Goal: Find contact information: Find contact information

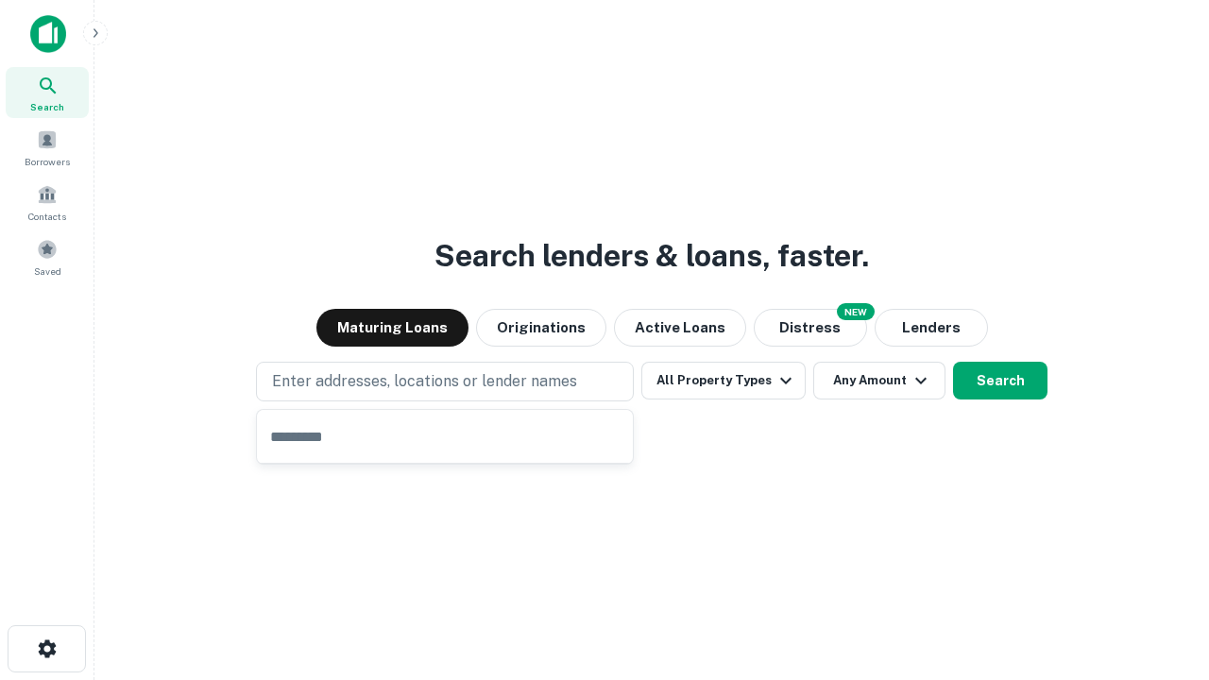
type input "**********"
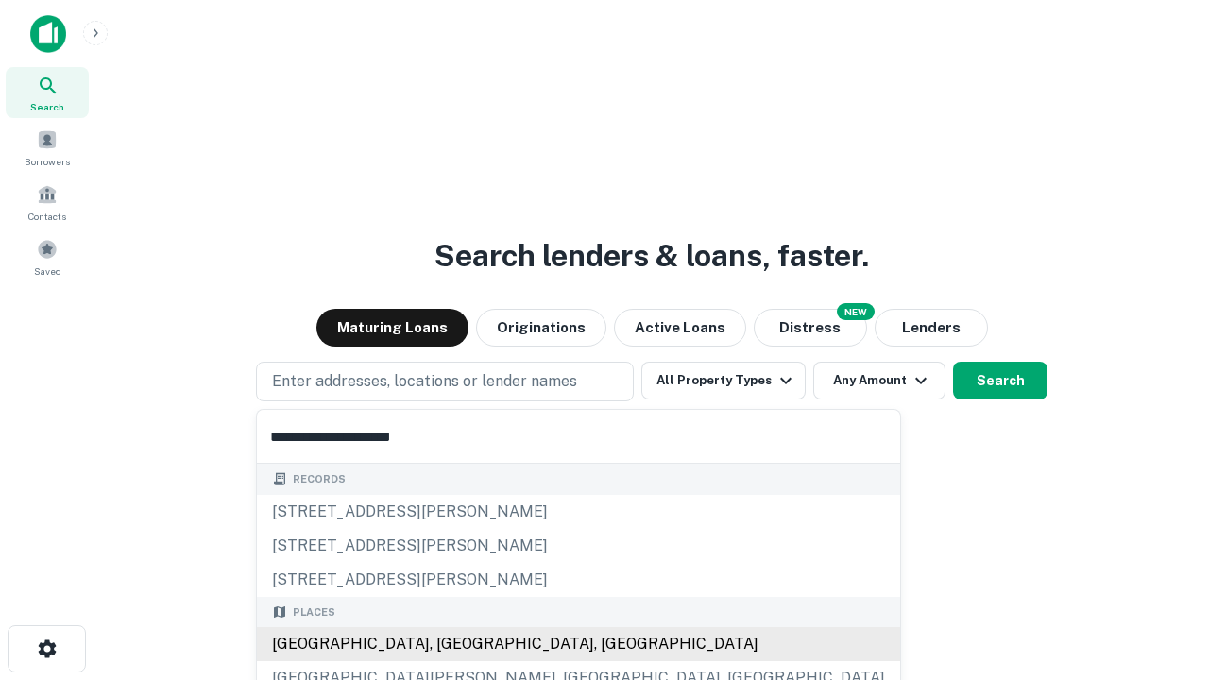
click at [451, 644] on div "Santa Monica, CA, USA" at bounding box center [578, 644] width 643 height 34
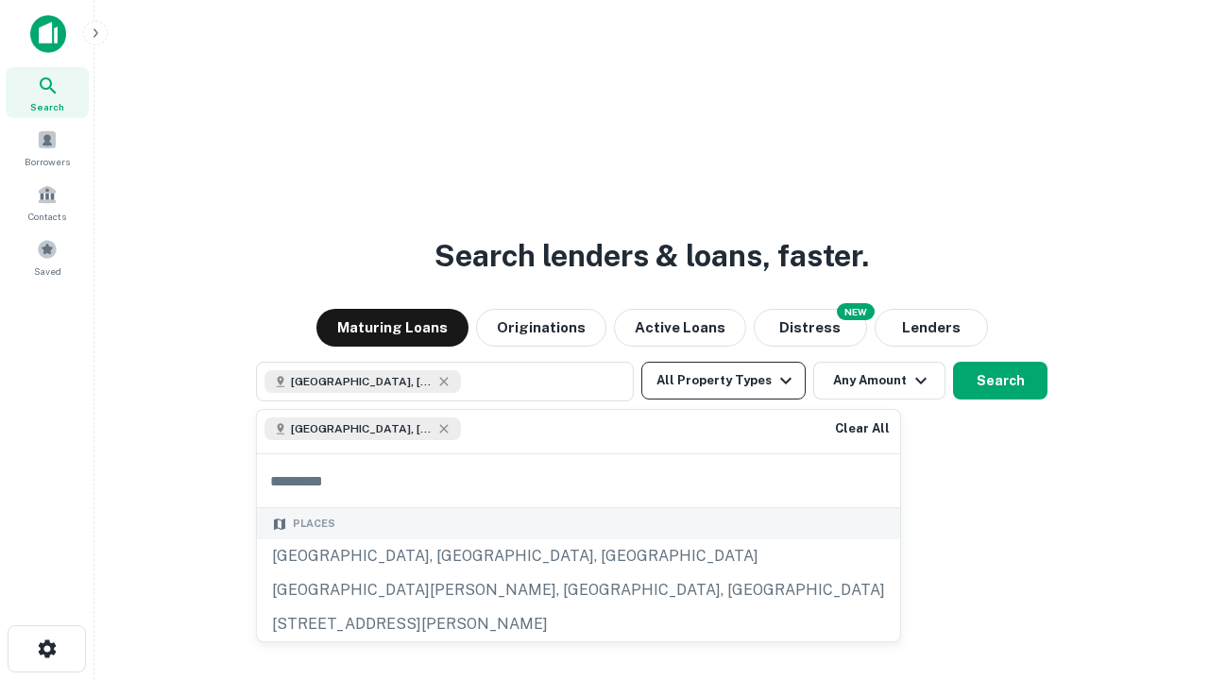
click at [723, 381] on button "All Property Types" at bounding box center [723, 381] width 164 height 38
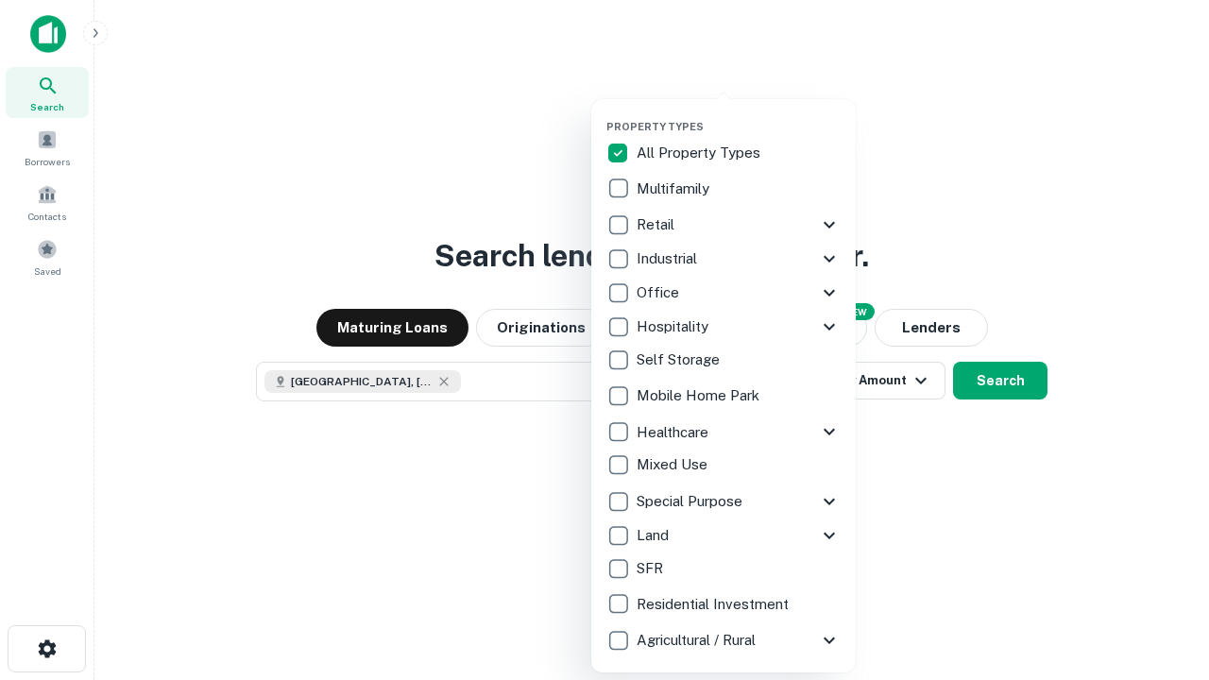
click at [738, 114] on button "button" at bounding box center [738, 114] width 264 height 1
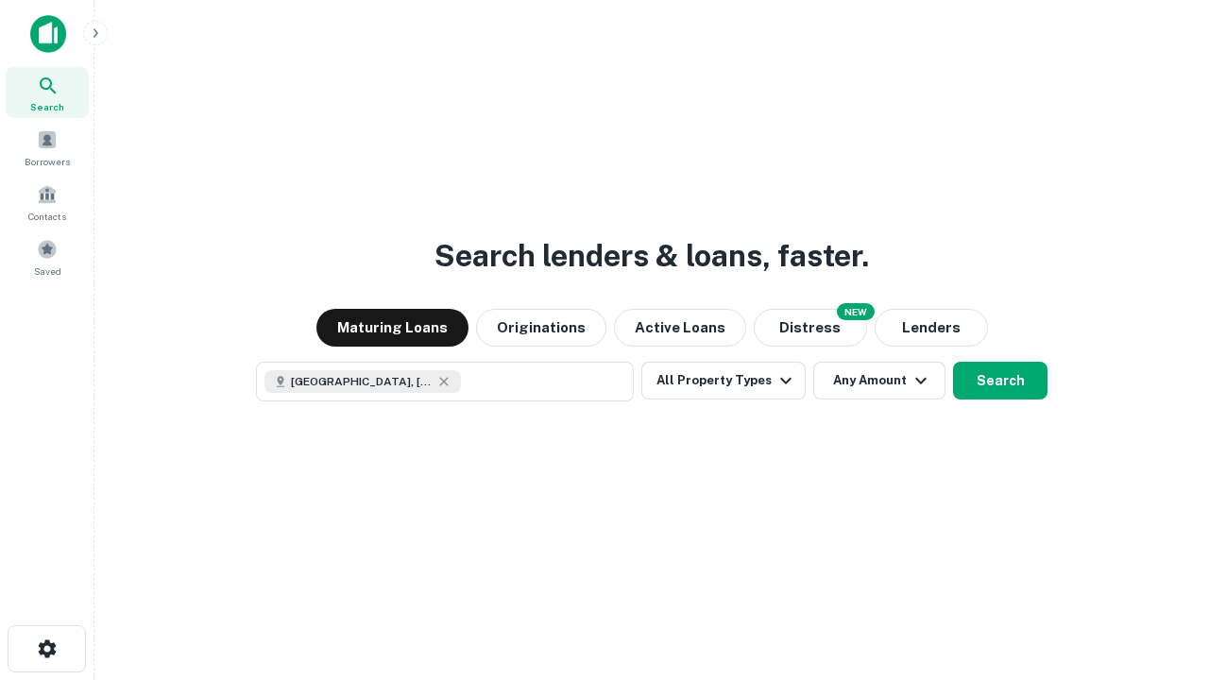
scroll to position [30, 0]
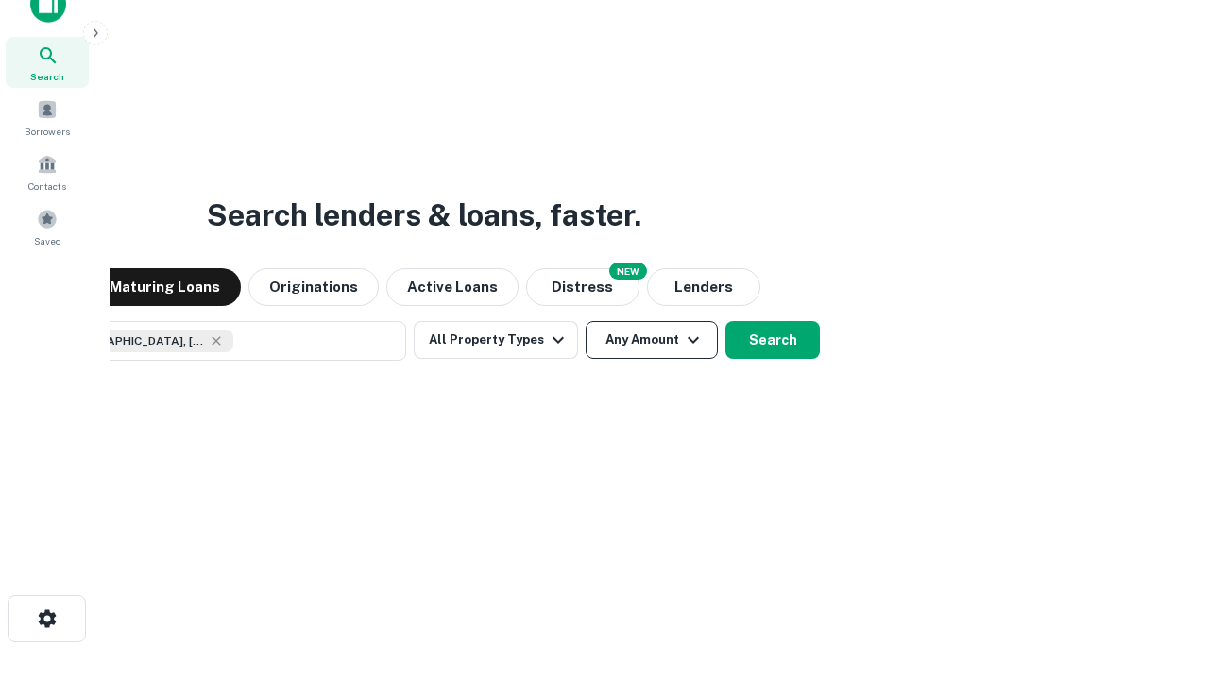
click at [585, 321] on button "Any Amount" at bounding box center [651, 340] width 132 height 38
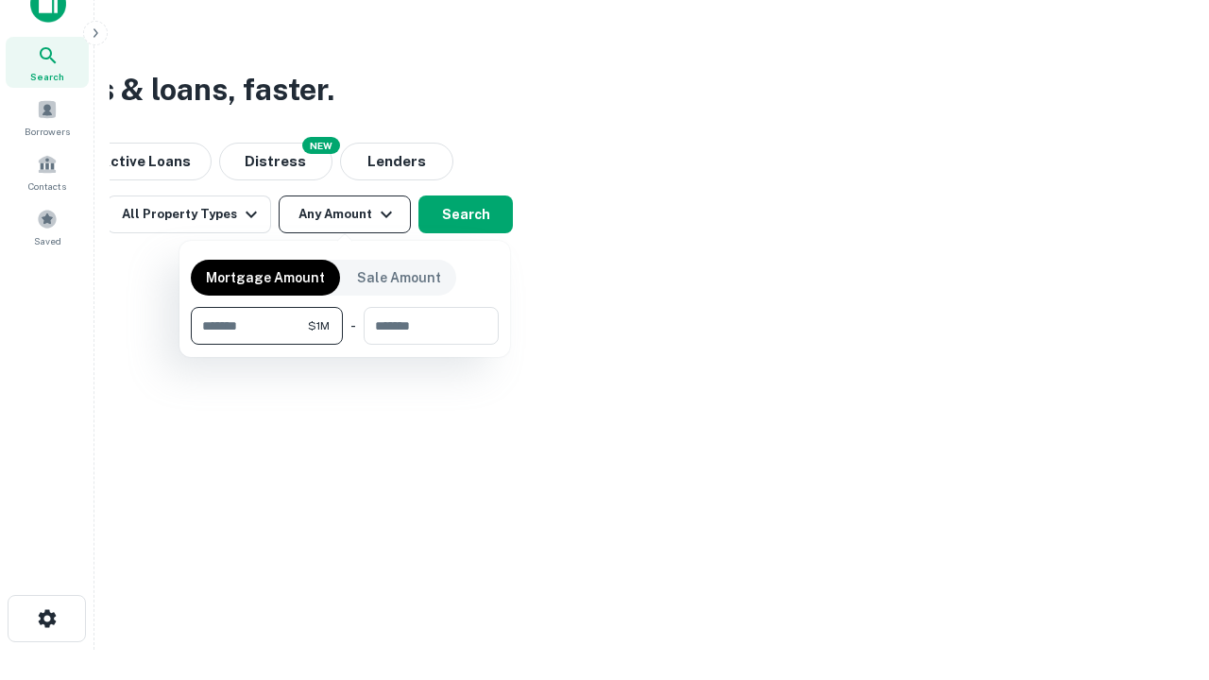
type input "*******"
click at [345, 345] on button "button" at bounding box center [345, 345] width 308 height 1
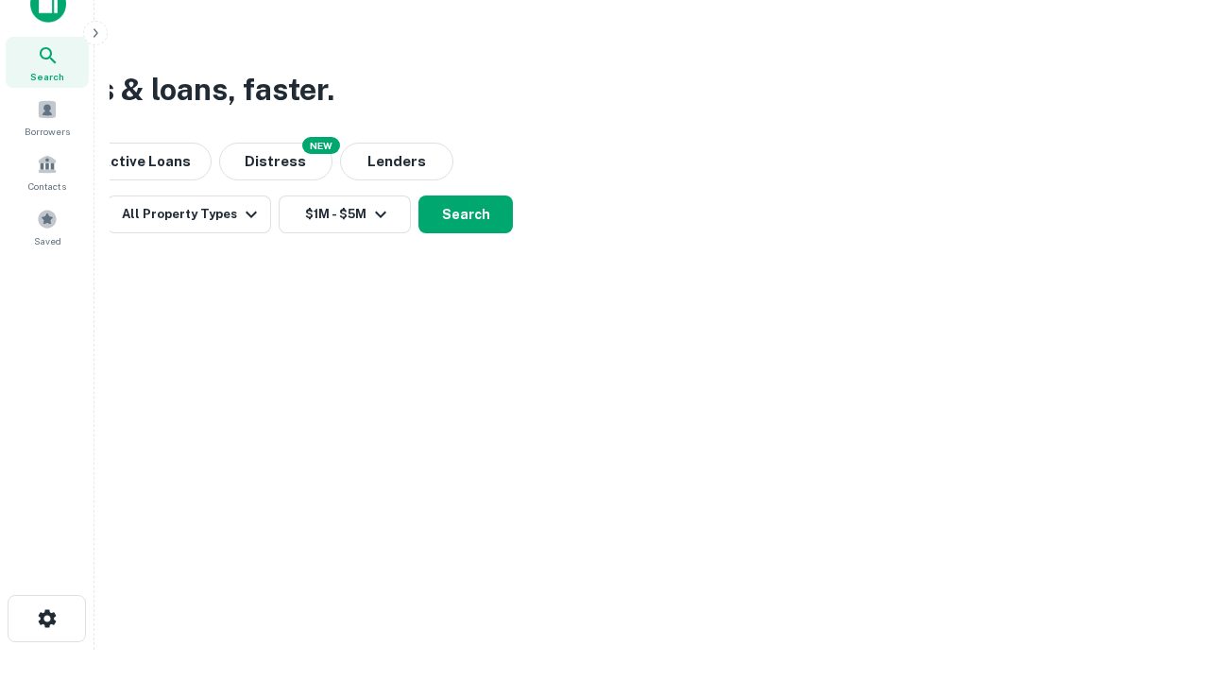
scroll to position [30, 0]
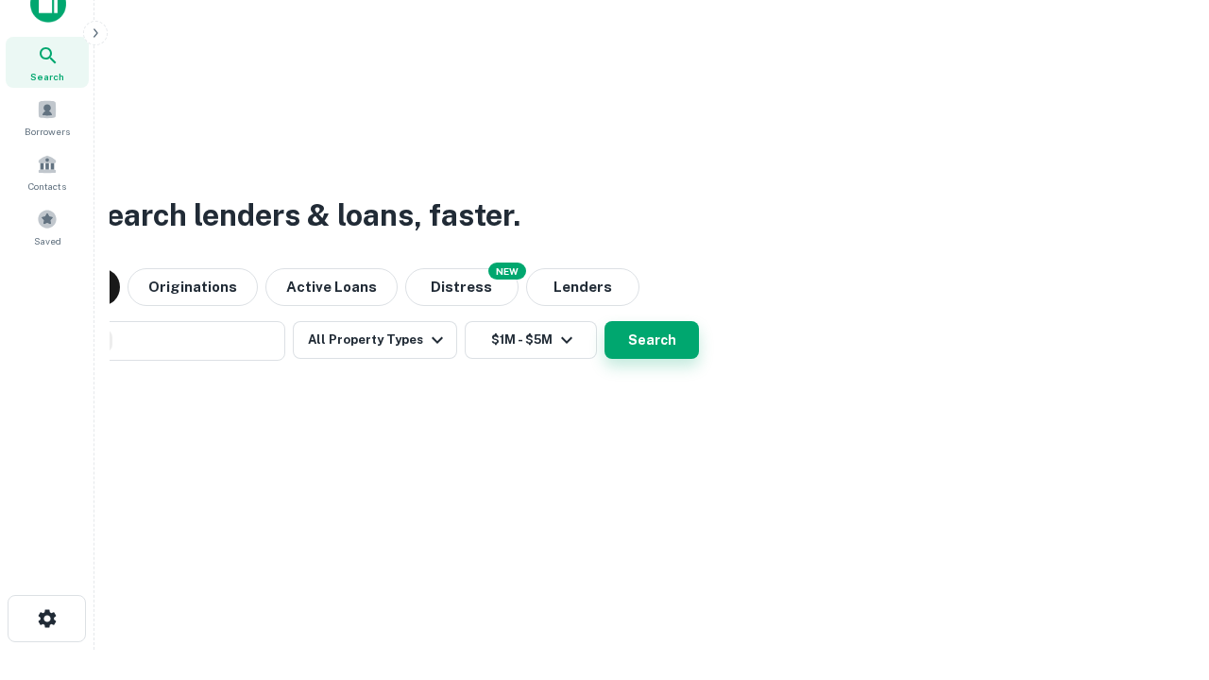
click at [604, 321] on button "Search" at bounding box center [651, 340] width 94 height 38
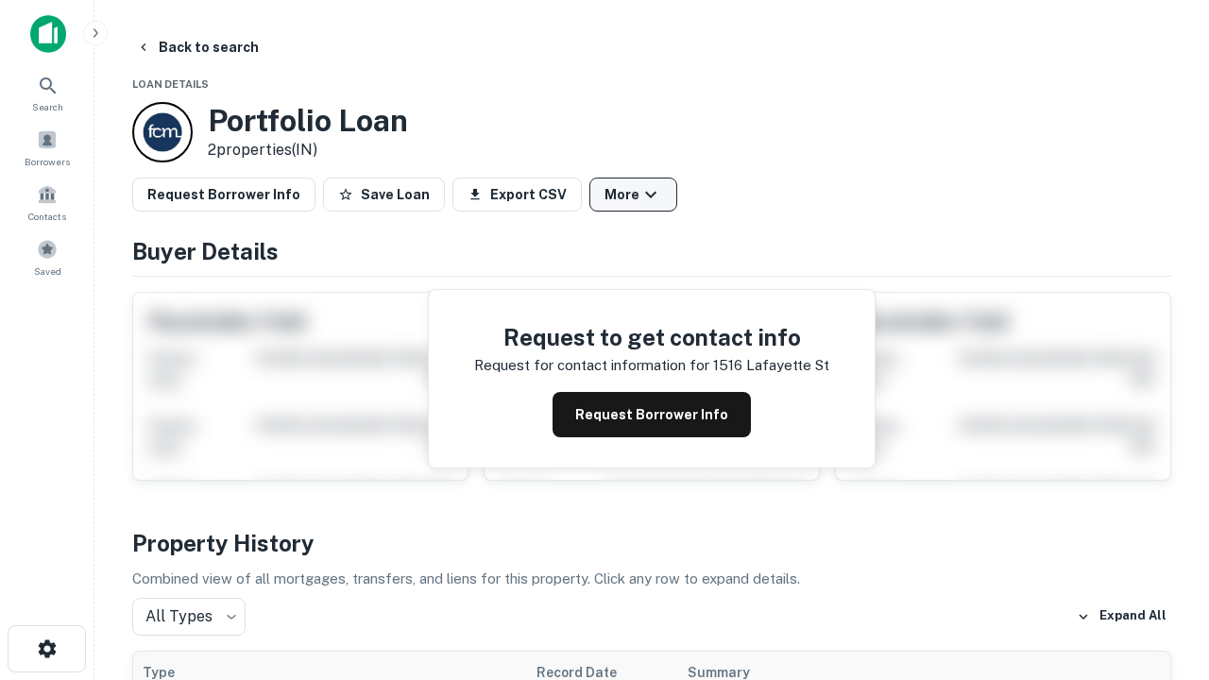
click at [633, 195] on button "More" at bounding box center [633, 195] width 88 height 34
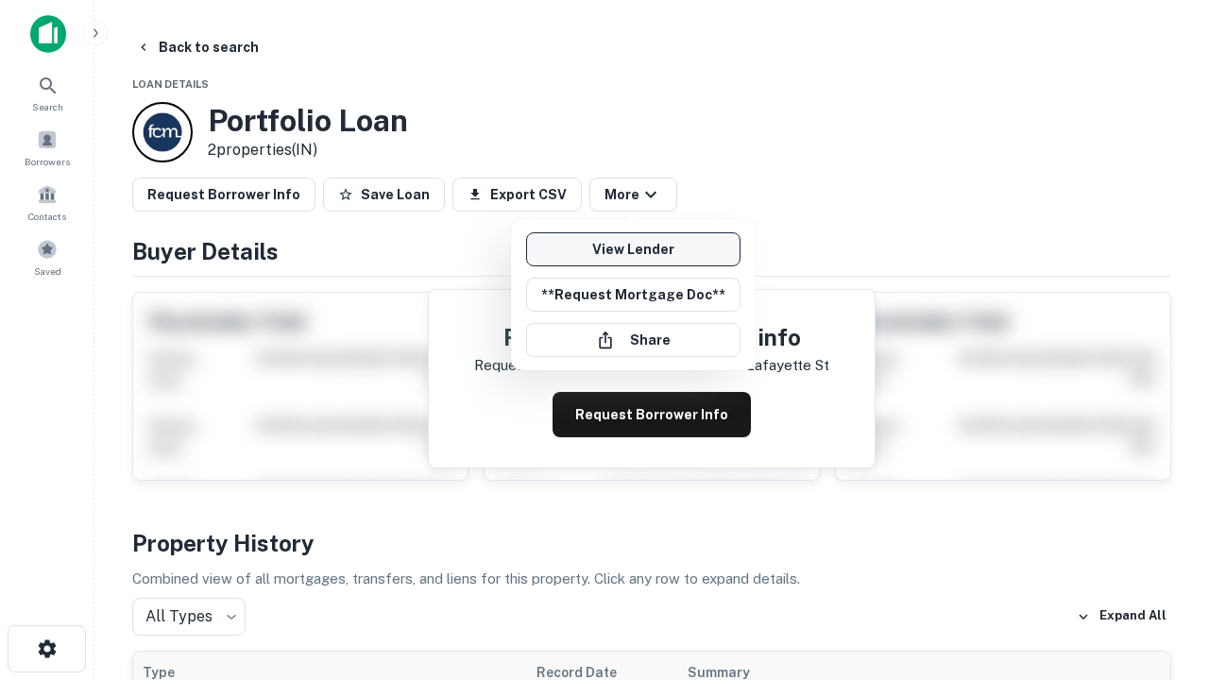
click at [633, 249] on link "View Lender" at bounding box center [633, 249] width 214 height 34
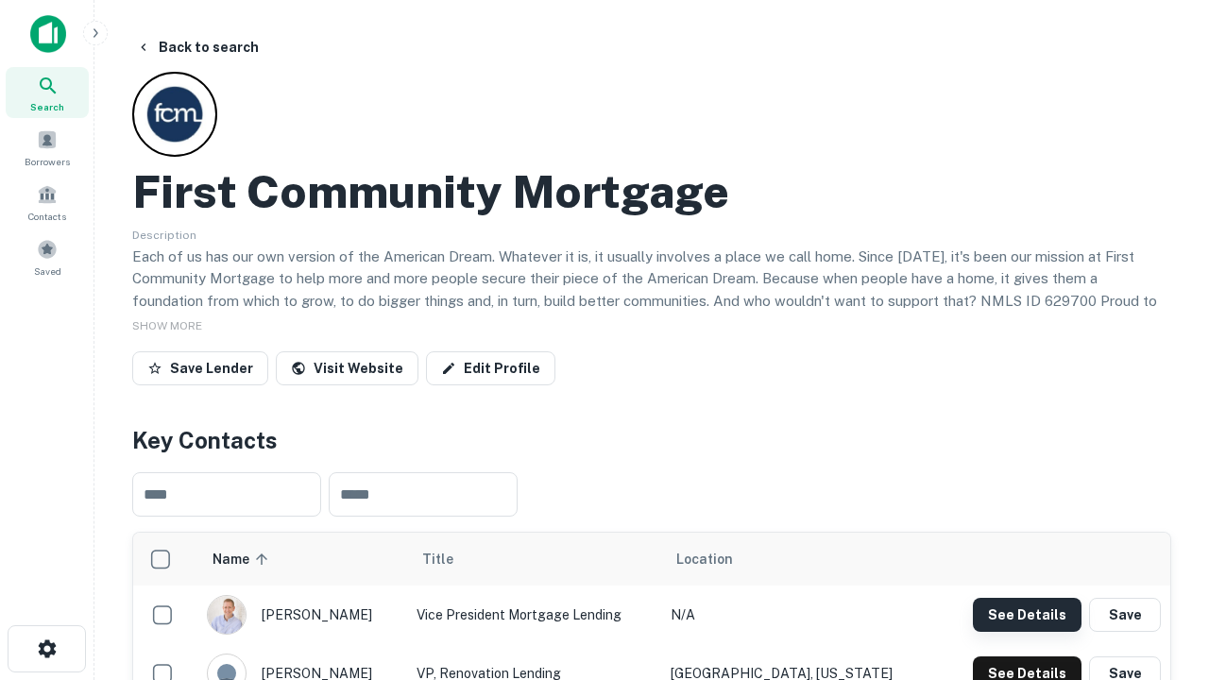
click at [1026, 614] on button "See Details" at bounding box center [1027, 615] width 109 height 34
